Goal: Transaction & Acquisition: Purchase product/service

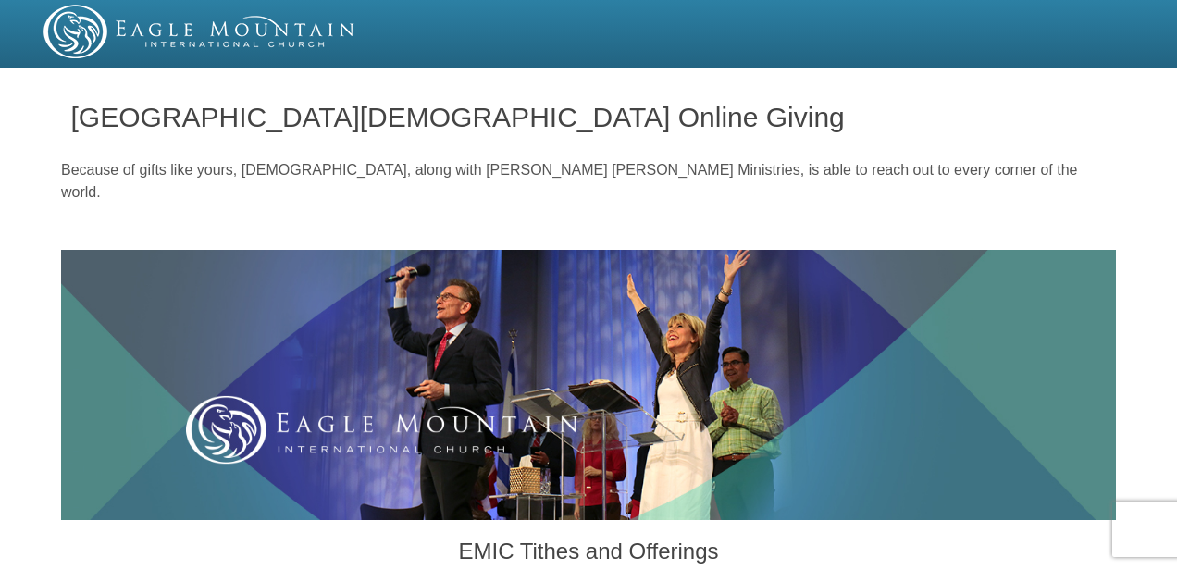
radio input "true"
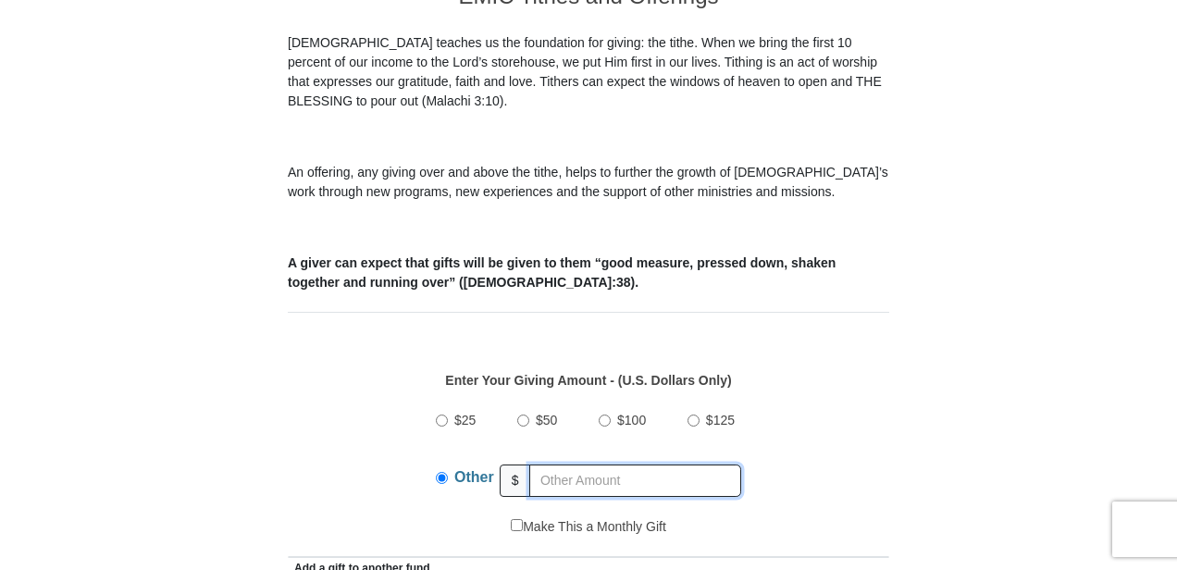
scroll to position [555, 0]
click at [524, 415] on input "$50" at bounding box center [523, 421] width 12 height 12
radio input "true"
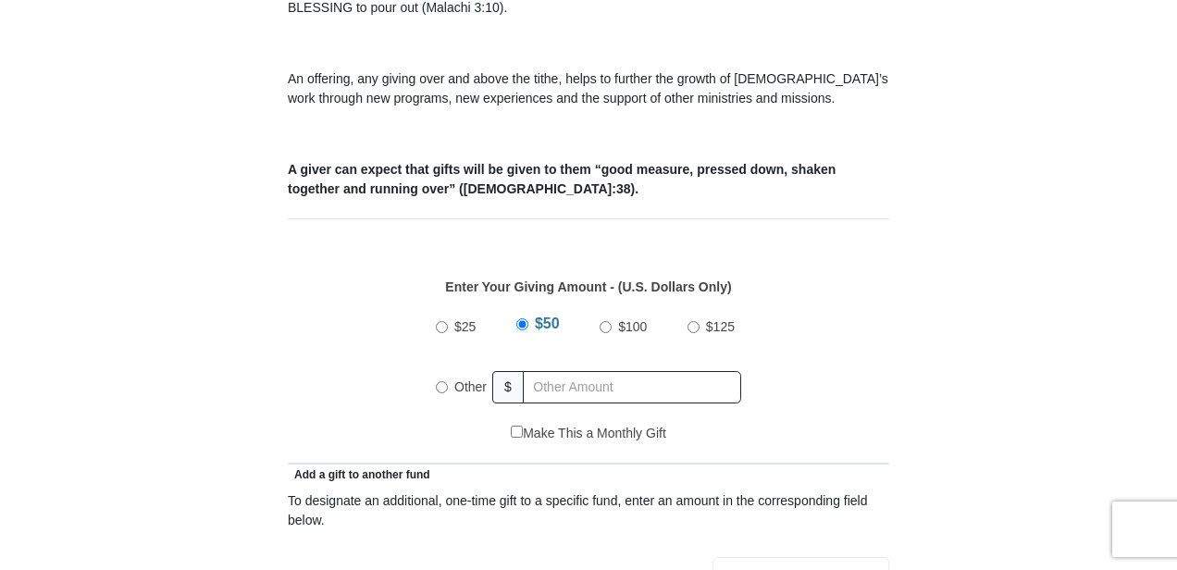
scroll to position [833, 0]
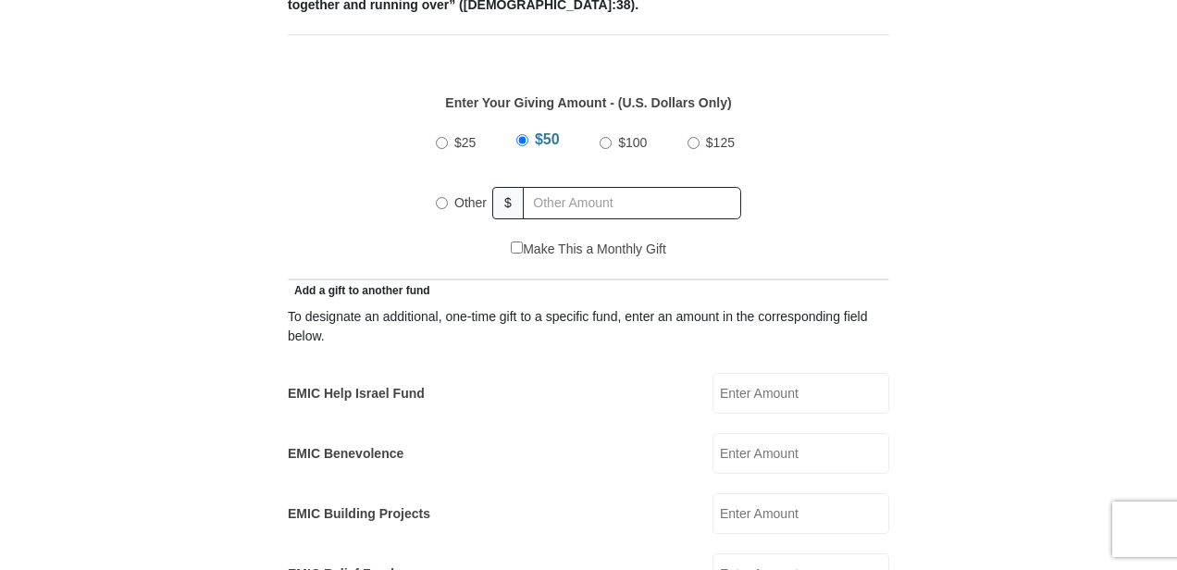
click at [735, 373] on input "EMIC Help Israel Fund" at bounding box center [800, 393] width 177 height 41
type input "$50.0"
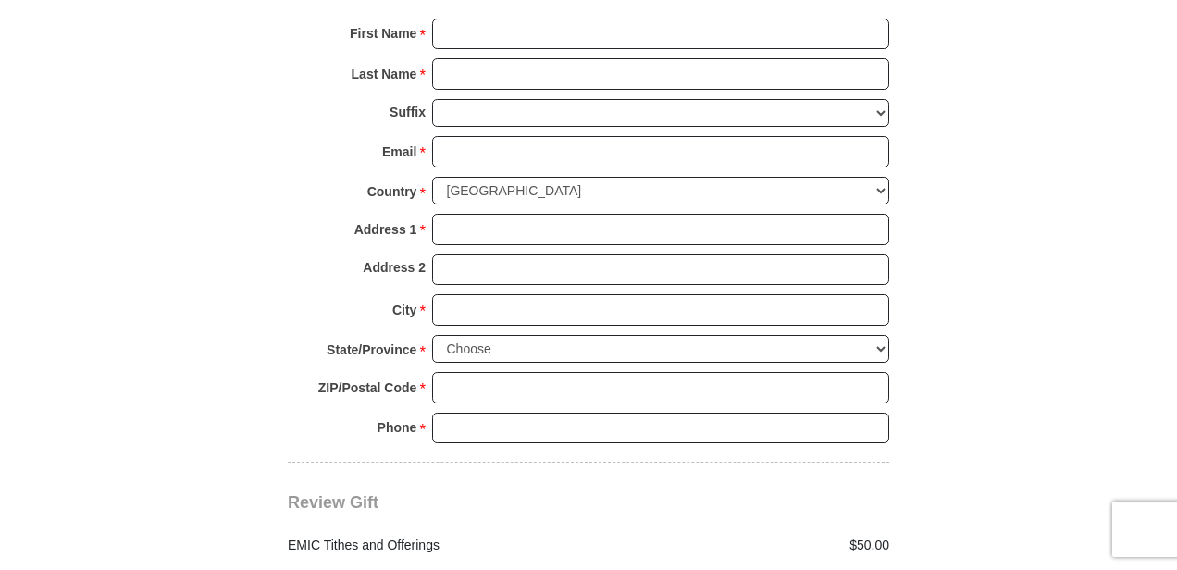
scroll to position [2036, 0]
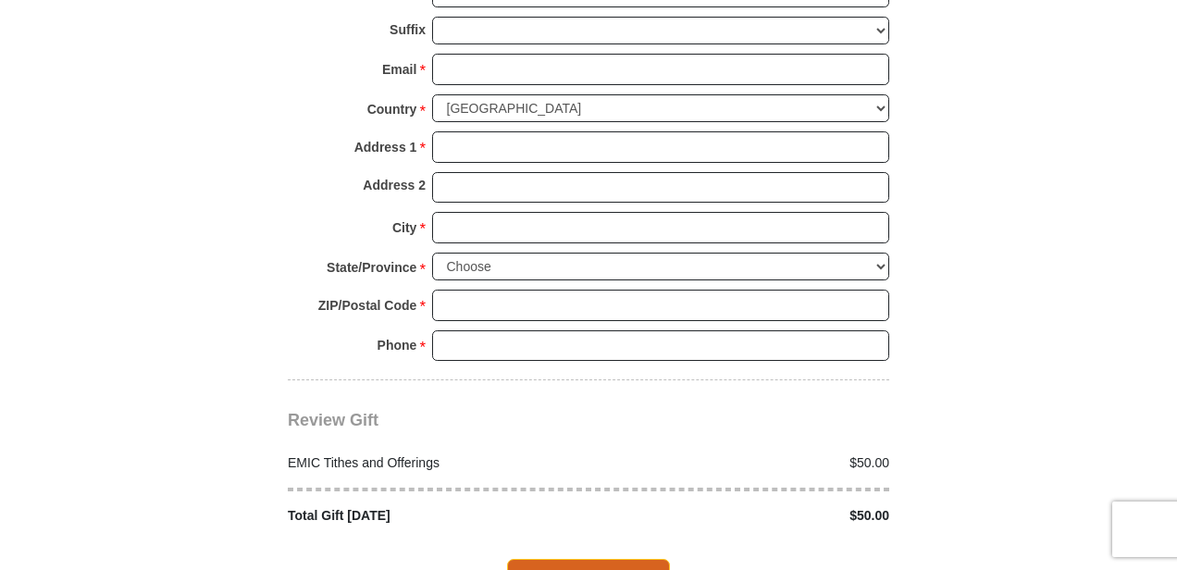
click at [630, 559] on span "Complete Your Gift" at bounding box center [589, 578] width 164 height 39
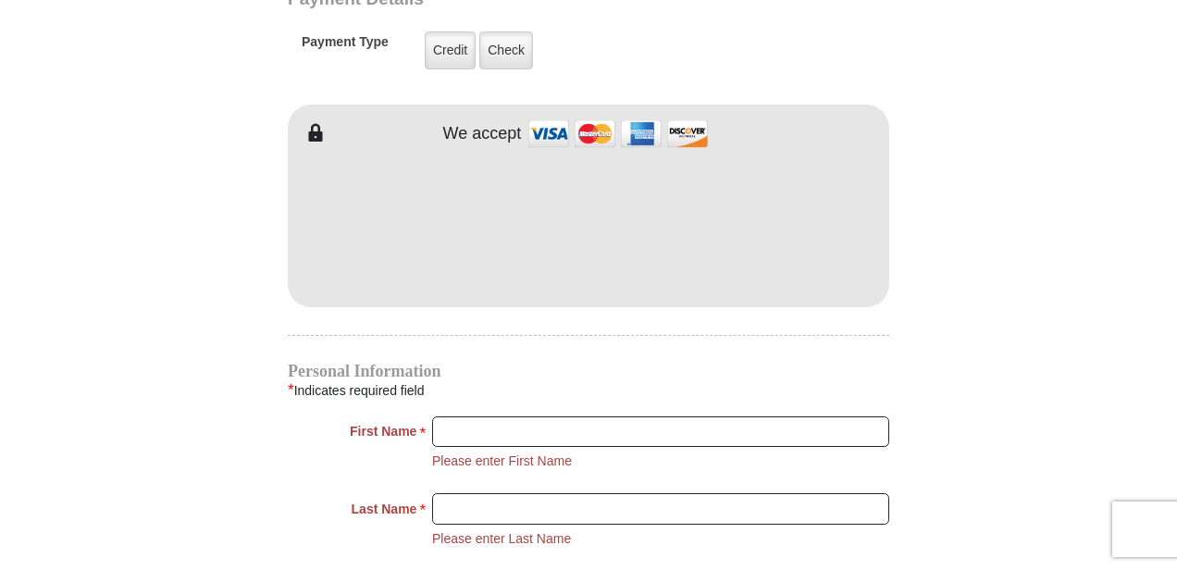
scroll to position [1559, 0]
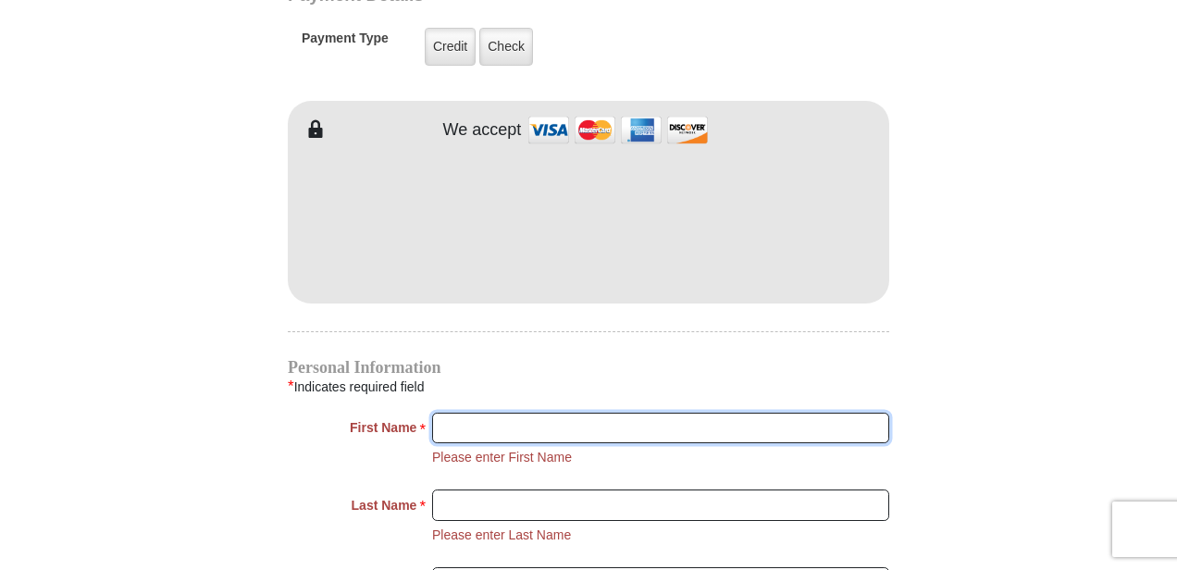
click at [594, 413] on input "First Name *" at bounding box center [660, 428] width 457 height 31
type input "Priscilla"
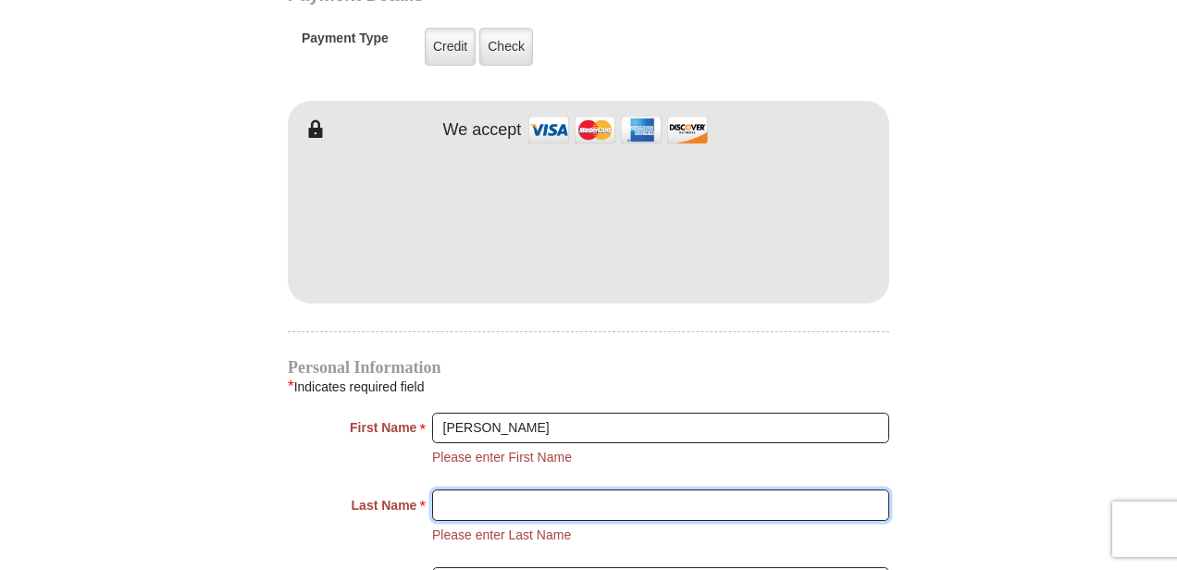
click at [567, 489] on input "Last Name *" at bounding box center [660, 504] width 457 height 31
type input "Guyton"
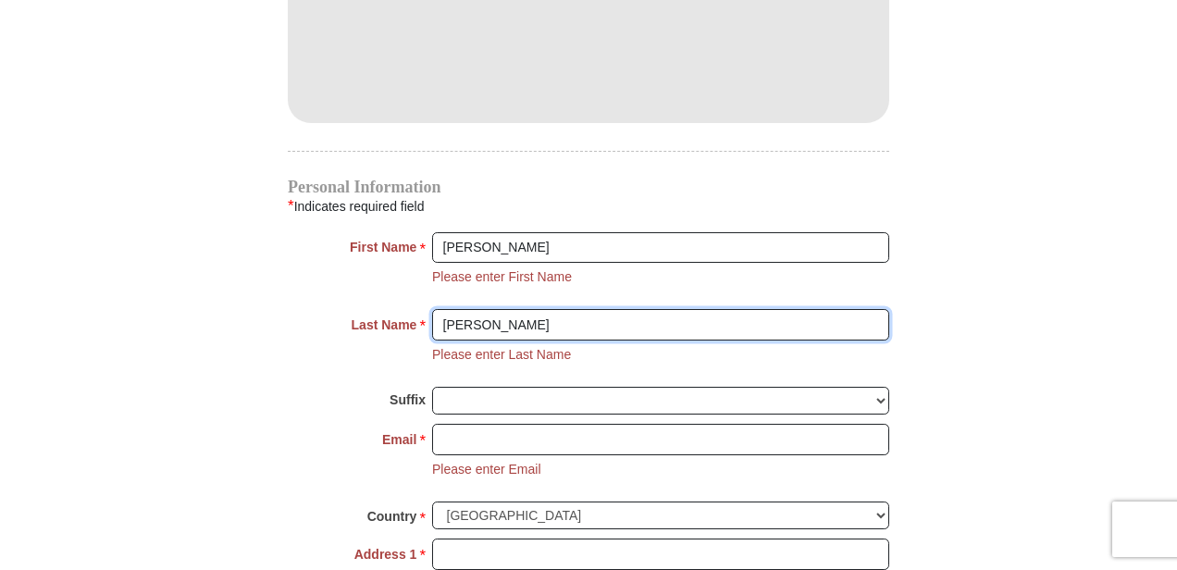
scroll to position [1744, 0]
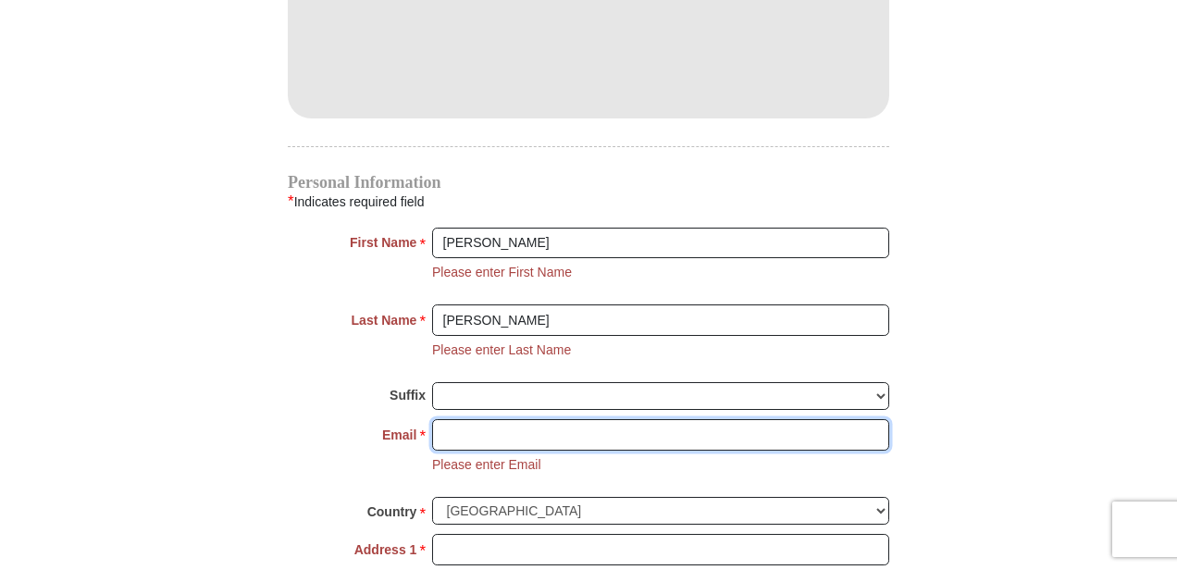
click at [506, 419] on input "Email *" at bounding box center [660, 434] width 457 height 31
type input "pgee620@gmail.com"
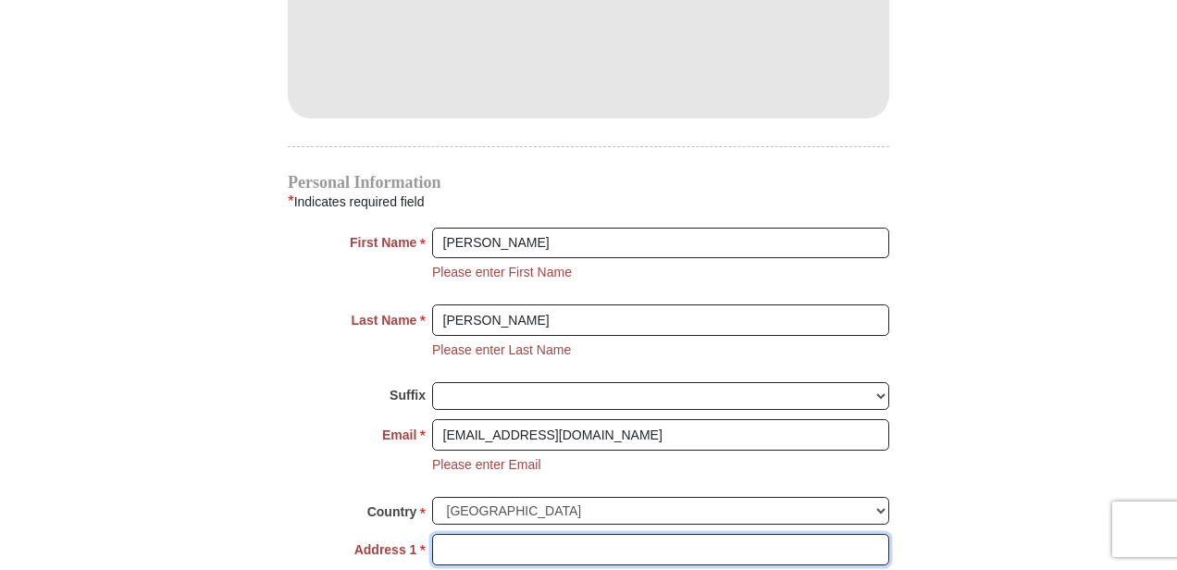
type input "2921 LOTHROP ST"
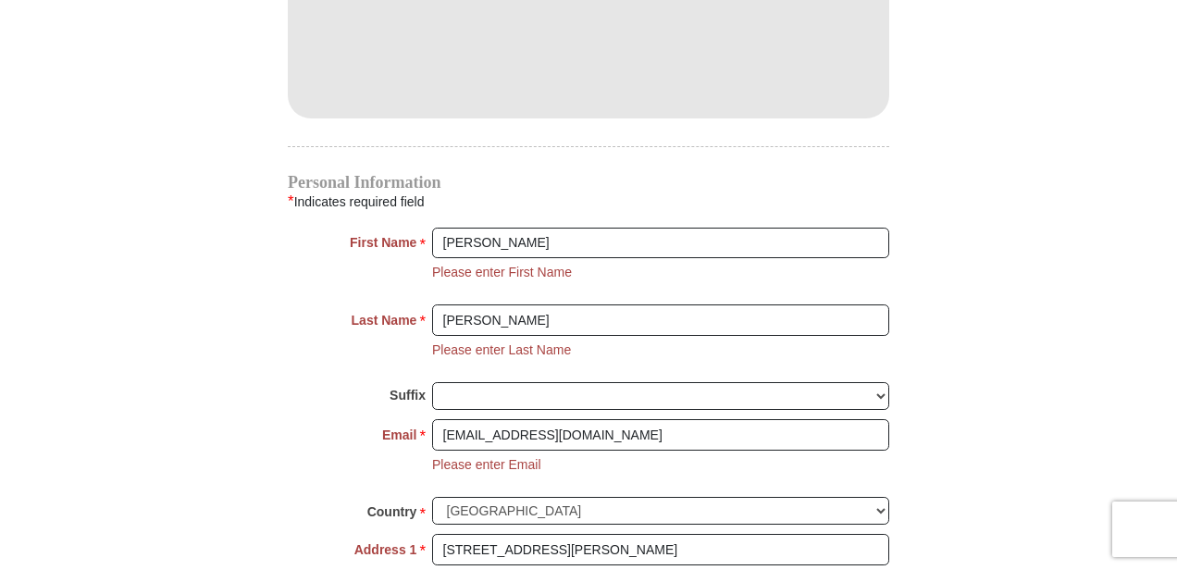
type input "DETROIT"
select select "MI"
type input "48206-2554"
type input "3138985315"
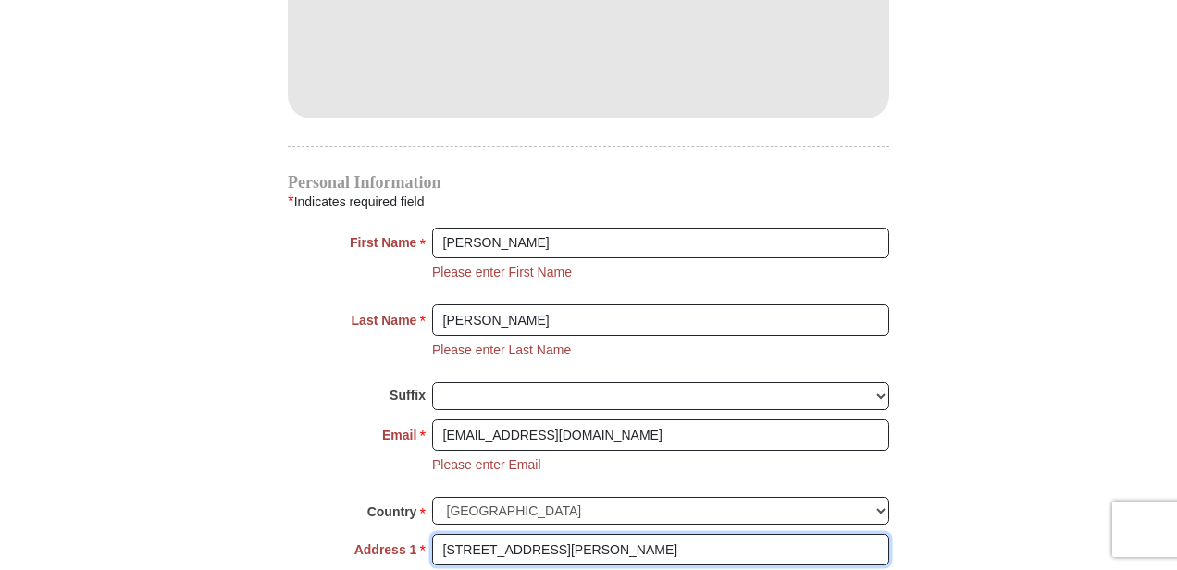
click at [616, 534] on input "2921 LOTHROP ST" at bounding box center [660, 549] width 457 height 31
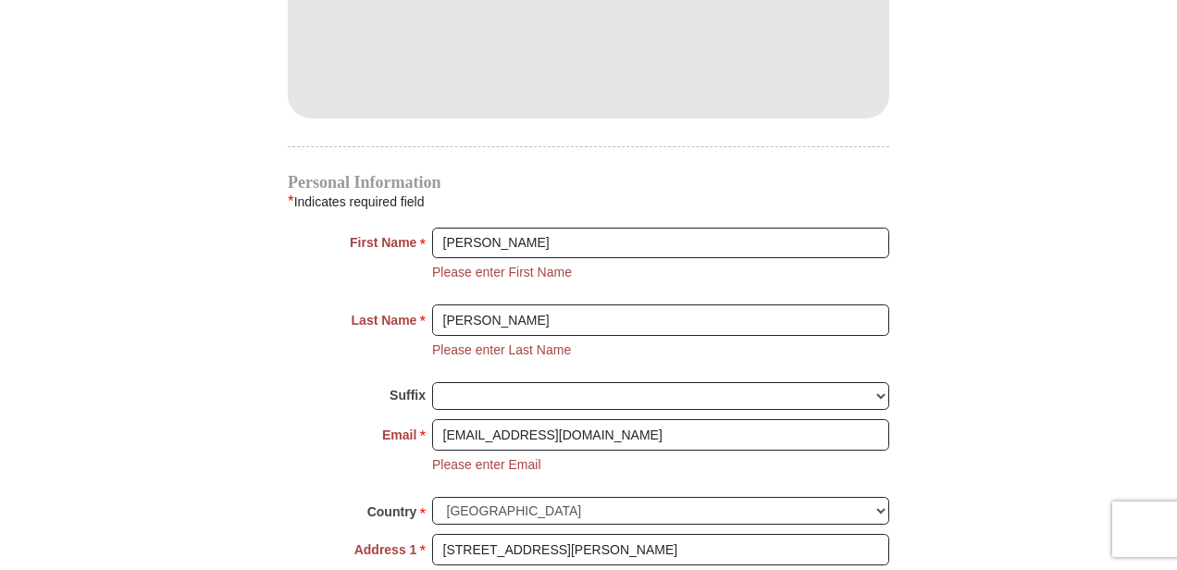
click at [744, 444] on div "pgee620@gmail.com Please enter Email The email address you have entered is not …" at bounding box center [660, 453] width 457 height 68
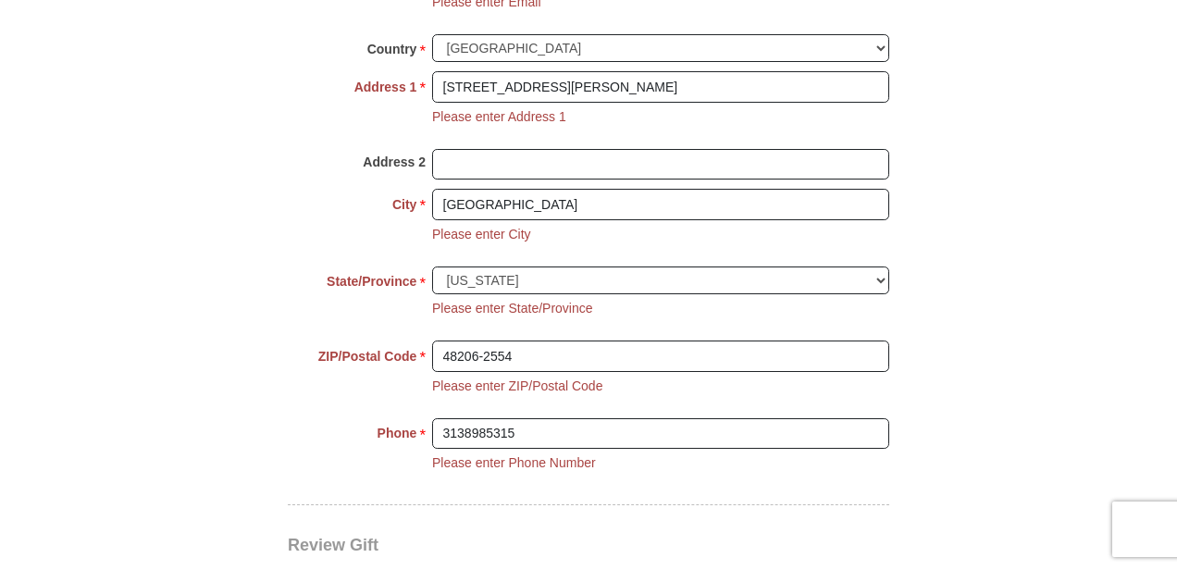
scroll to position [2392, 0]
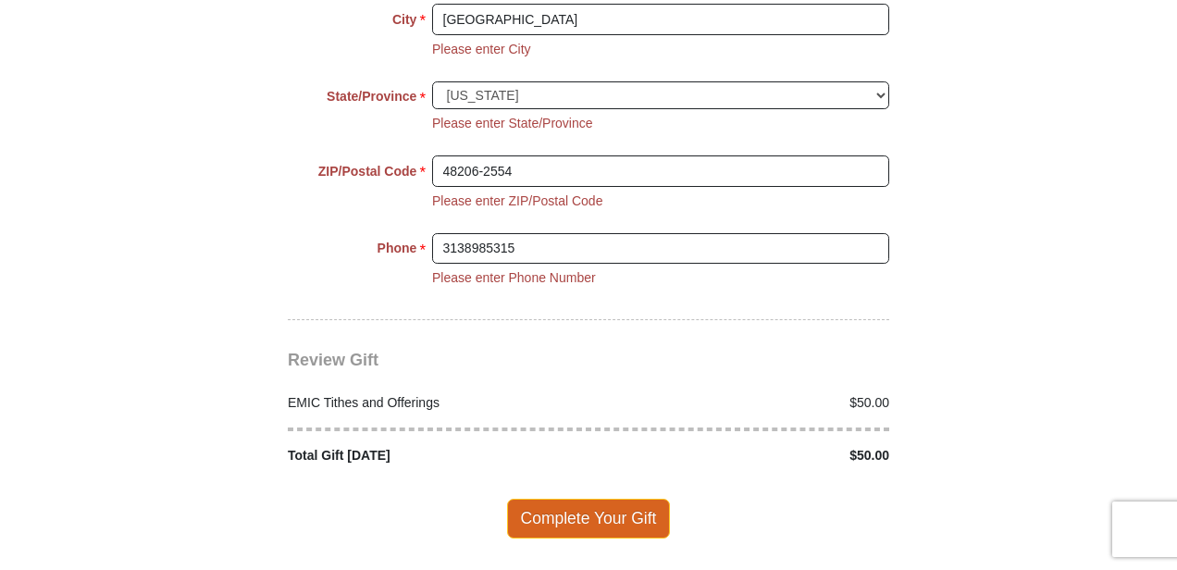
click at [566, 499] on span "Complete Your Gift" at bounding box center [589, 518] width 164 height 39
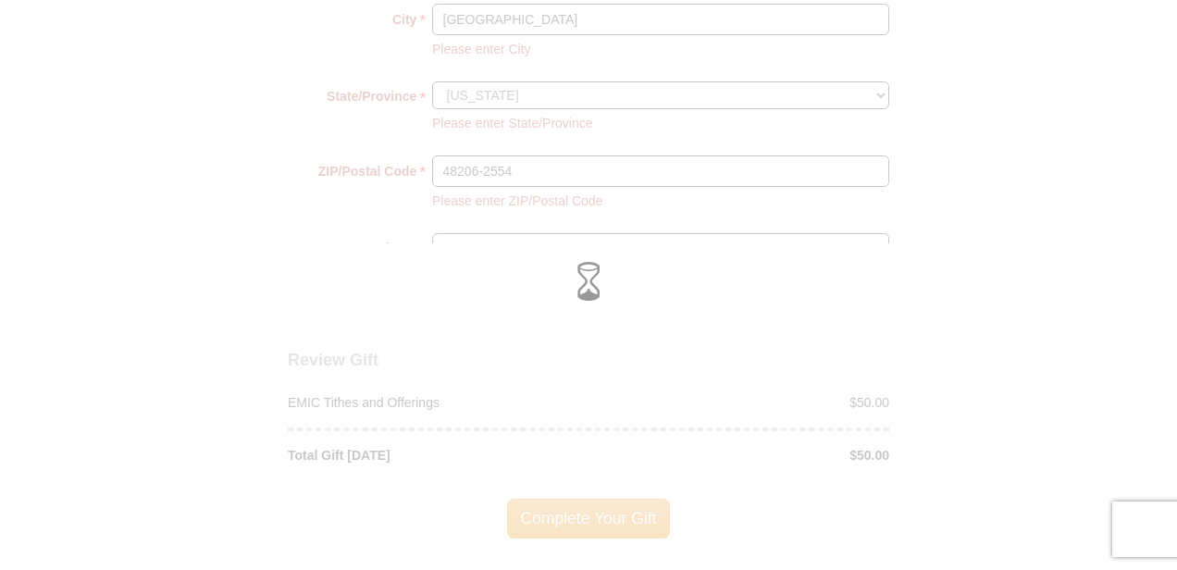
scroll to position [2244, 0]
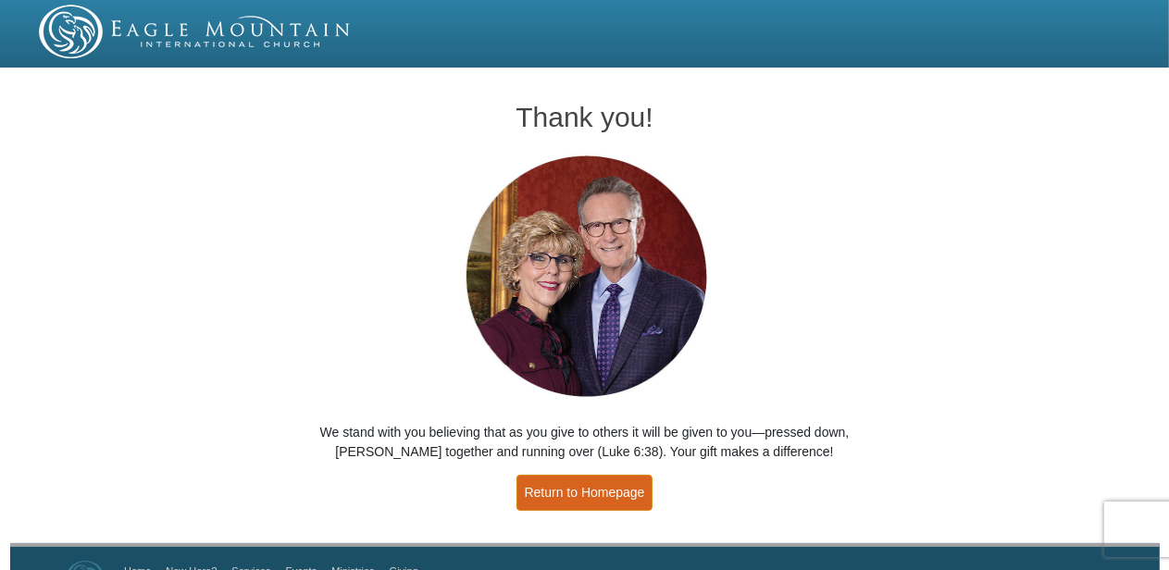
click at [588, 493] on link "Return to Homepage" at bounding box center [584, 493] width 137 height 36
